Goal: Task Accomplishment & Management: Complete application form

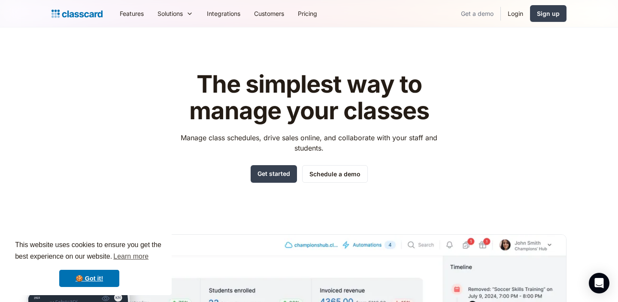
click at [474, 18] on link "Get a demo" at bounding box center [477, 13] width 46 height 19
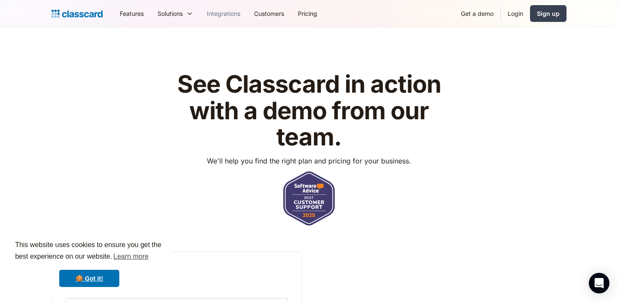
click at [235, 13] on link "Integrations" at bounding box center [223, 13] width 47 height 19
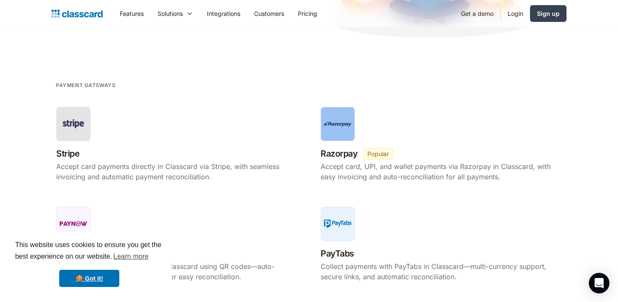
scroll to position [314, 0]
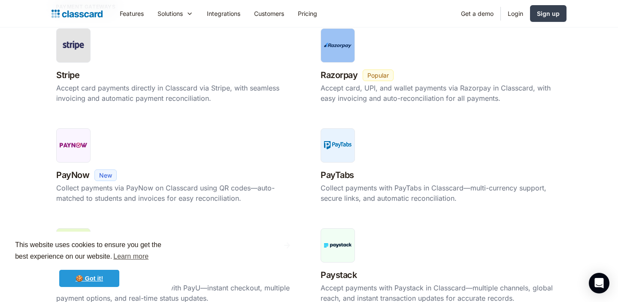
click at [94, 275] on link "🍪 Got it!" at bounding box center [89, 278] width 60 height 17
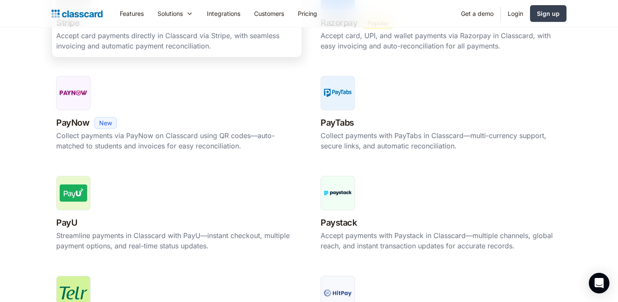
scroll to position [292, 0]
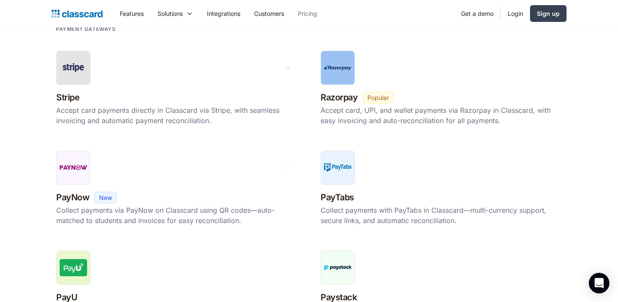
click at [306, 14] on link "Pricing" at bounding box center [307, 13] width 33 height 19
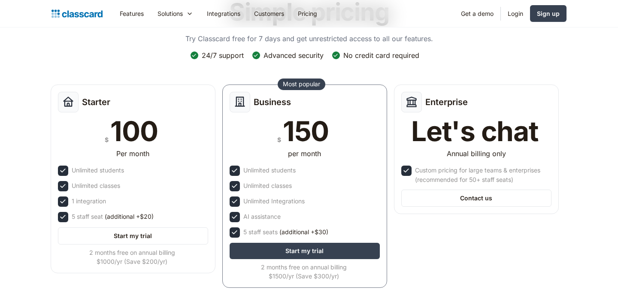
scroll to position [106, 0]
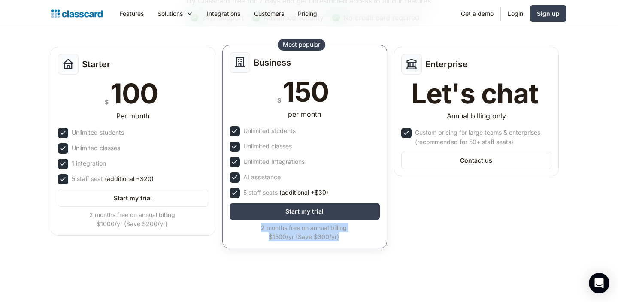
drag, startPoint x: 340, startPoint y: 238, endPoint x: 260, endPoint y: 227, distance: 81.3
click at [260, 227] on div "2 months free on annual billing $1500/yr (Save $300/yr)" at bounding box center [304, 232] width 148 height 18
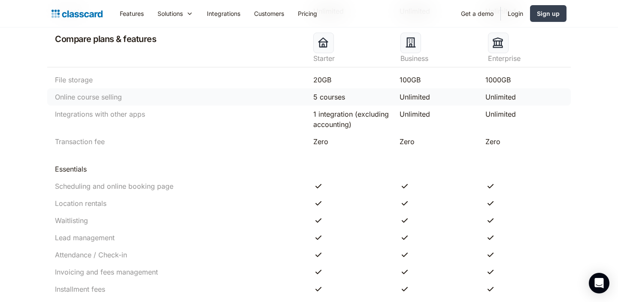
scroll to position [0, 0]
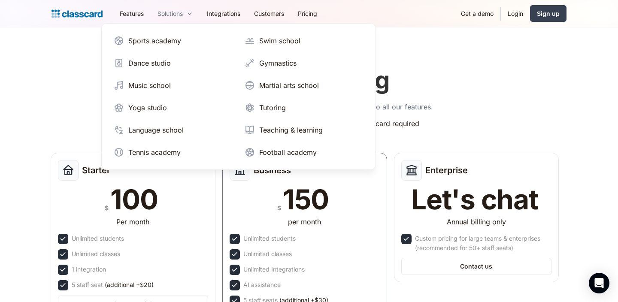
click at [179, 13] on div "Solutions" at bounding box center [169, 13] width 25 height 9
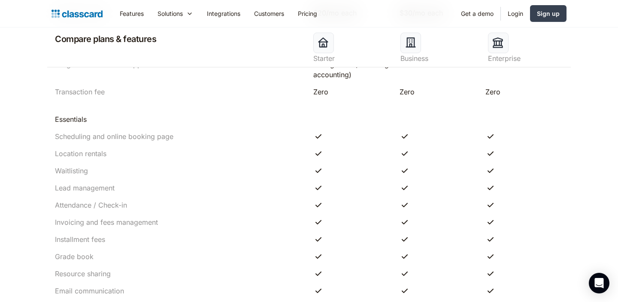
scroll to position [593, 0]
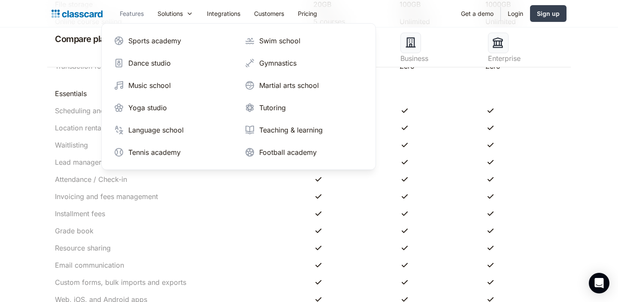
click at [131, 14] on link "Features" at bounding box center [132, 13] width 38 height 19
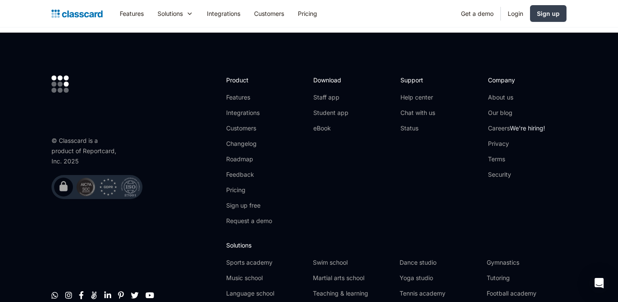
scroll to position [2658, 0]
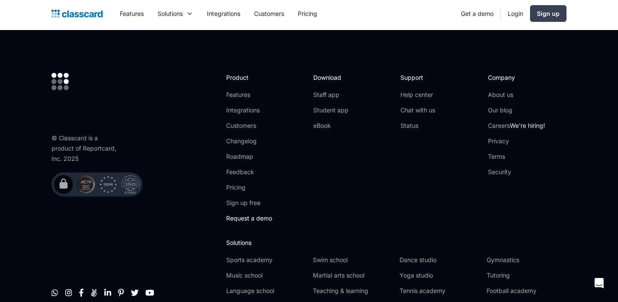
click at [248, 215] on link "Request a demo" at bounding box center [249, 218] width 46 height 9
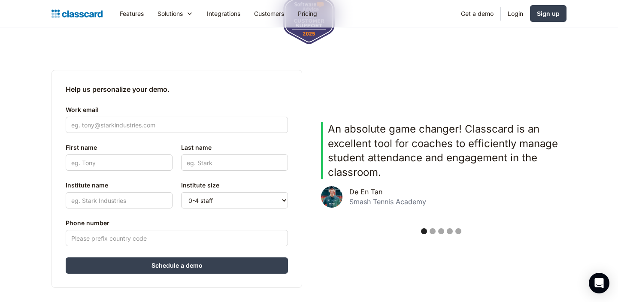
scroll to position [194, 0]
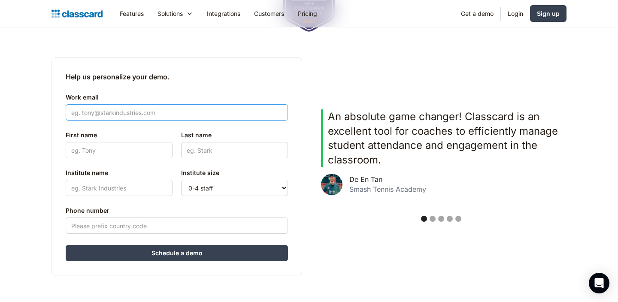
click at [180, 106] on input "Work email" at bounding box center [177, 112] width 222 height 16
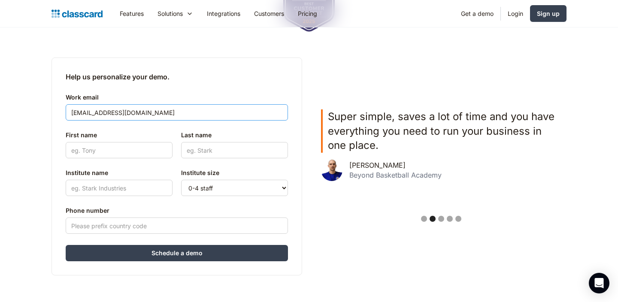
type input "[EMAIL_ADDRESS][DOMAIN_NAME]"
click at [142, 144] on input "First name" at bounding box center [119, 150] width 107 height 16
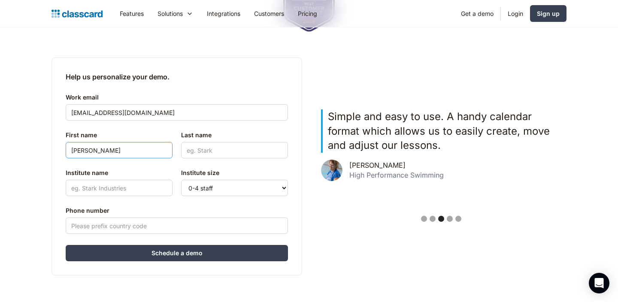
type input "[PERSON_NAME]"
type input "Ang"
click at [80, 182] on input "Institute name" at bounding box center [119, 188] width 107 height 16
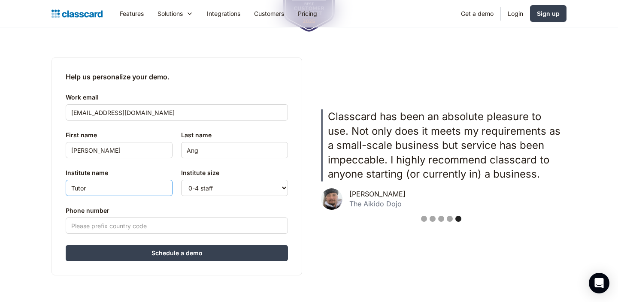
type input "Tutor"
click at [116, 228] on input "Phone number" at bounding box center [177, 226] width 222 height 16
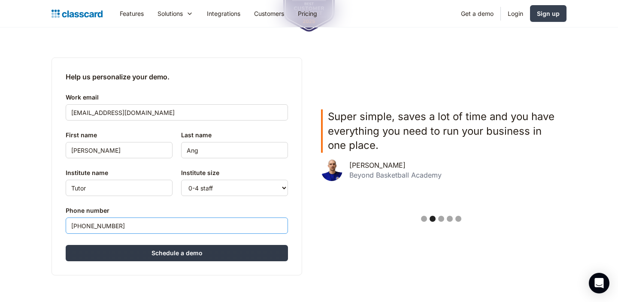
type input "[PHONE_NUMBER]"
click at [133, 249] on input "Schedule a demo" at bounding box center [177, 253] width 222 height 16
type input "Hang in there..."
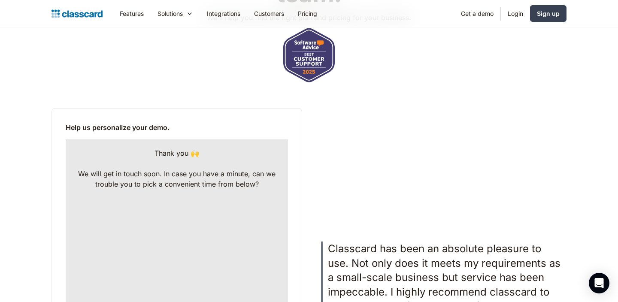
scroll to position [144, 0]
